Goal: Transaction & Acquisition: Purchase product/service

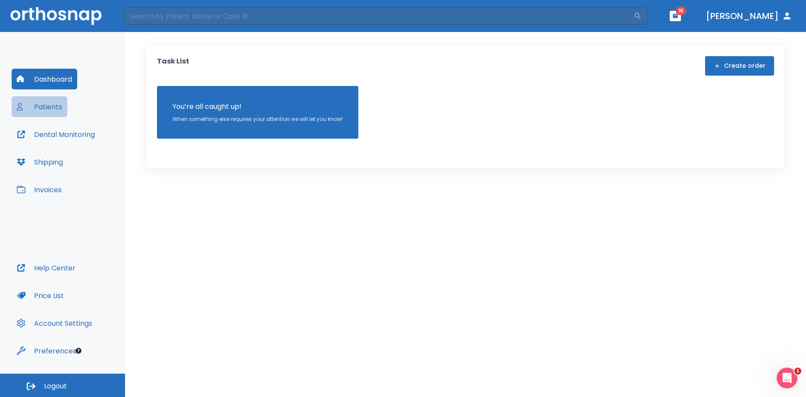
click at [56, 108] on button "Patients" at bounding box center [40, 106] width 56 height 21
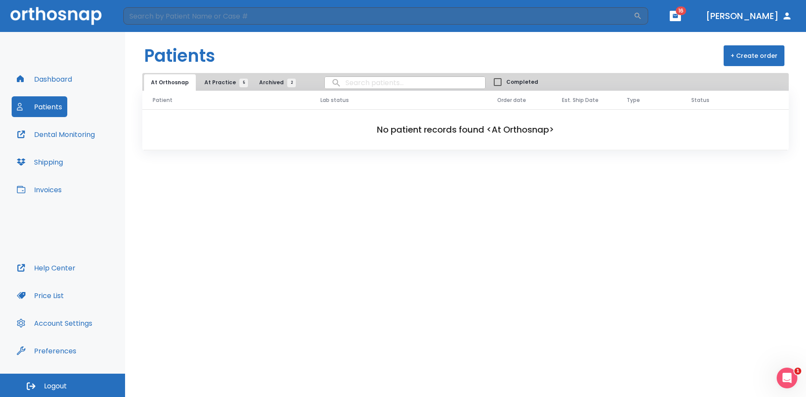
click at [208, 82] on span "At Practice 5" at bounding box center [224, 83] width 39 height 8
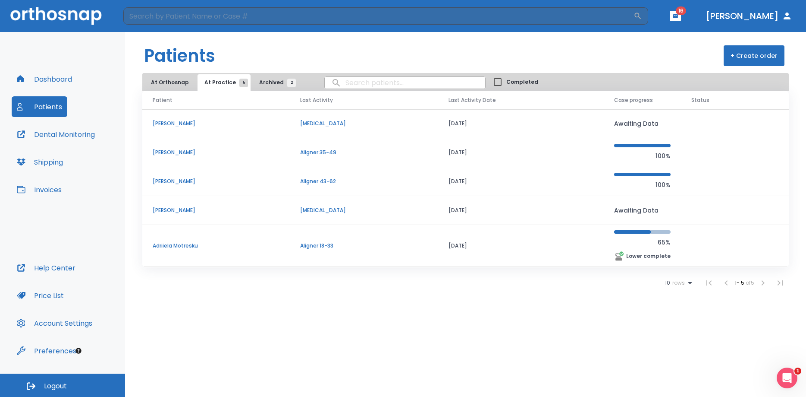
click at [175, 182] on p "[PERSON_NAME]" at bounding box center [216, 181] width 127 height 8
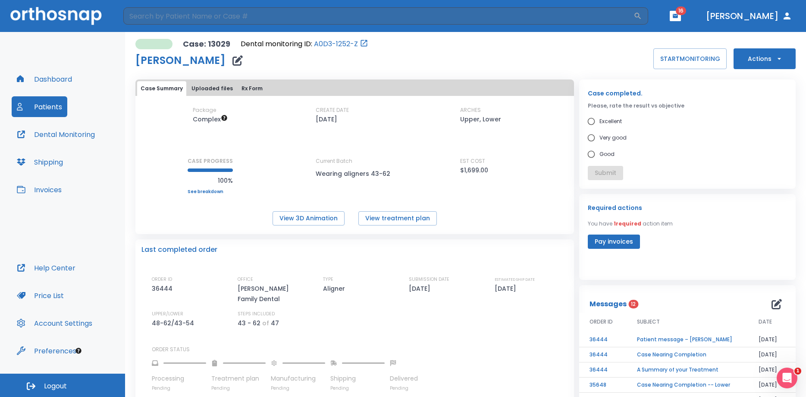
click at [617, 239] on button "Pay invoices" at bounding box center [614, 241] width 52 height 14
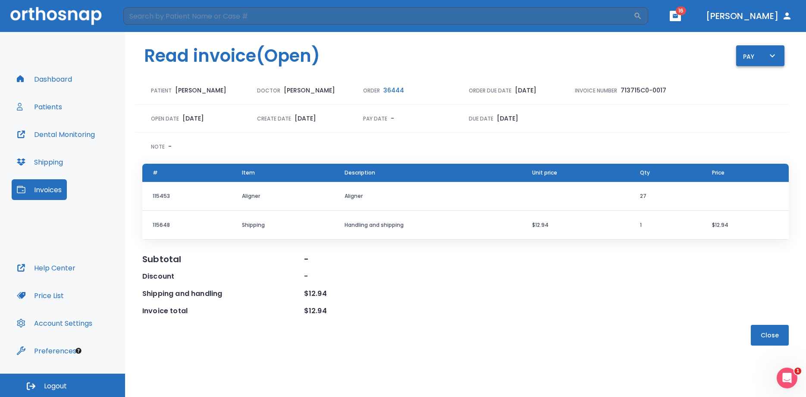
click at [774, 53] on icon "button" at bounding box center [773, 55] width 10 height 10
click at [760, 82] on p "Pay online by CC" at bounding box center [765, 80] width 44 height 8
click at [52, 191] on button "Invoices" at bounding box center [39, 189] width 55 height 21
